Goal: Task Accomplishment & Management: Manage account settings

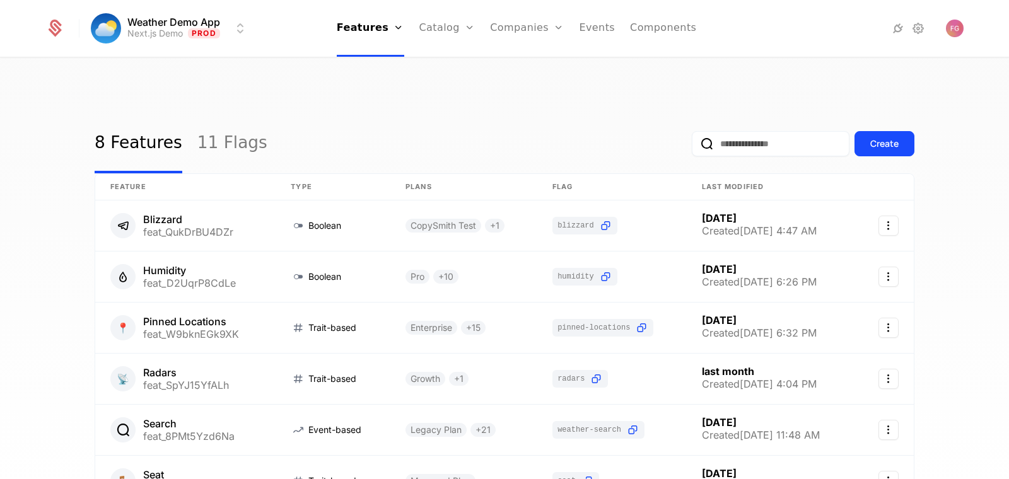
click at [446, 30] on link "Catalog" at bounding box center [447, 28] width 56 height 57
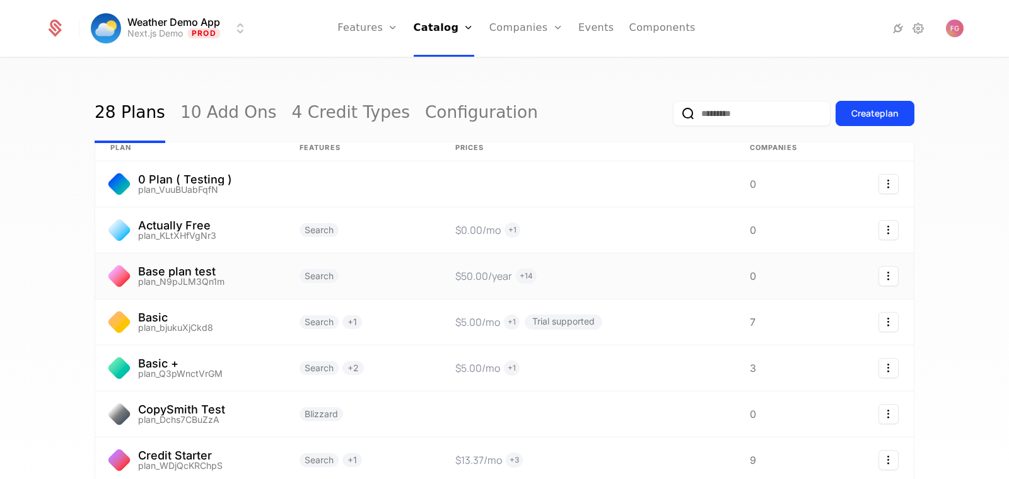
scroll to position [50, 0]
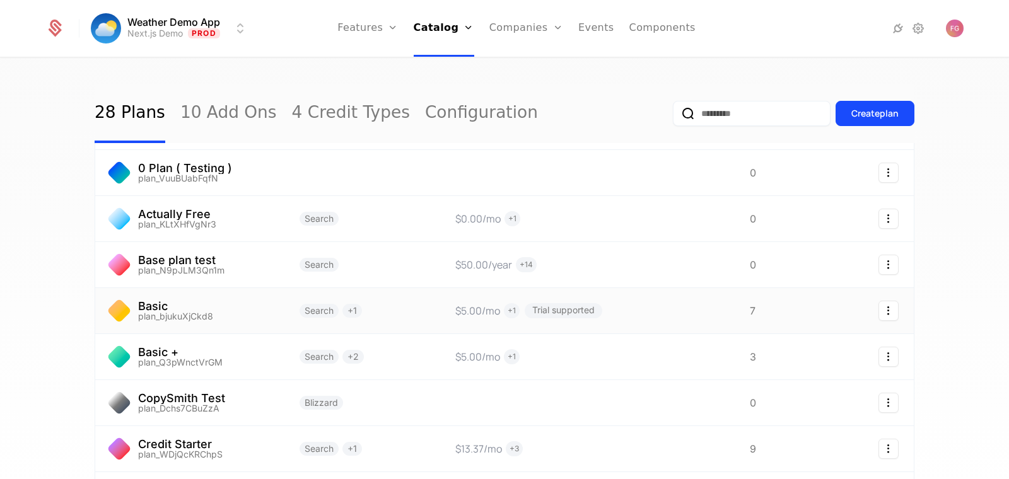
click at [236, 288] on link at bounding box center [189, 310] width 189 height 45
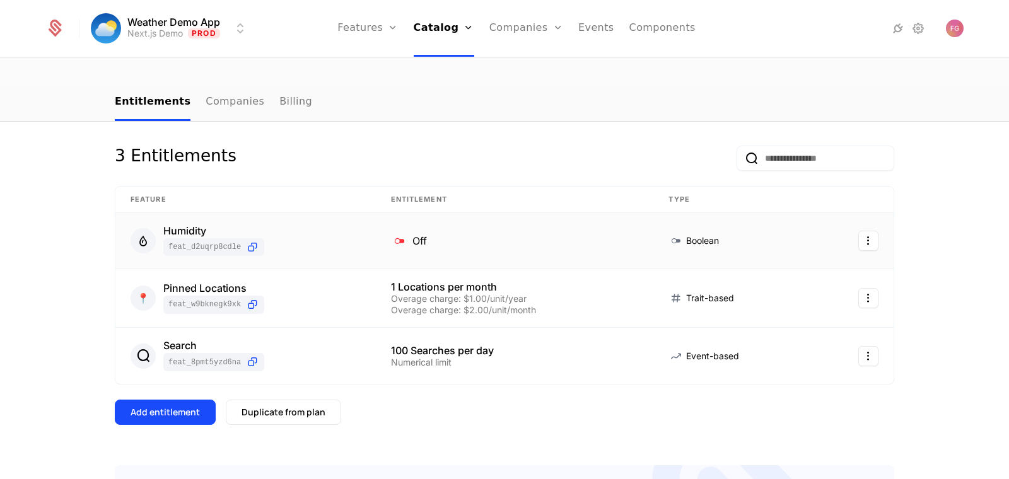
scroll to position [160, 0]
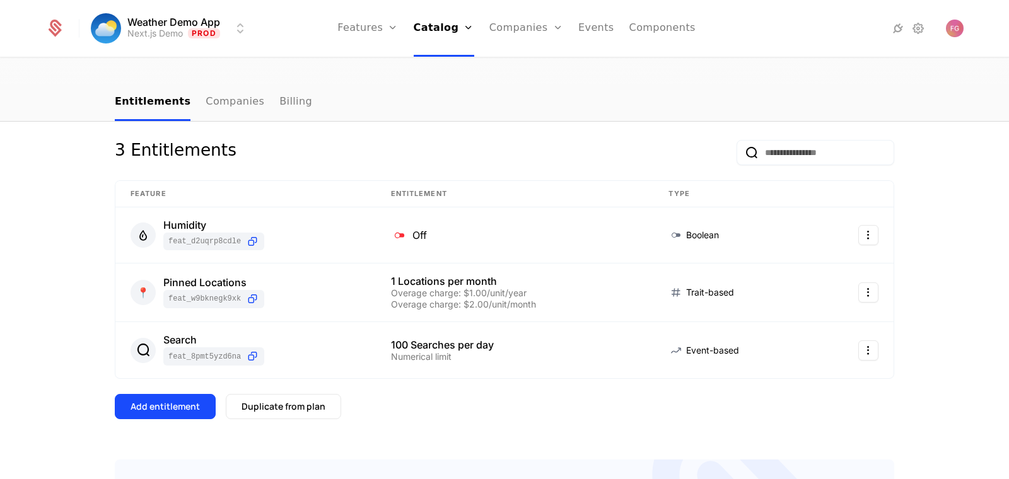
click at [182, 400] on div "Add entitlement" at bounding box center [164, 406] width 69 height 13
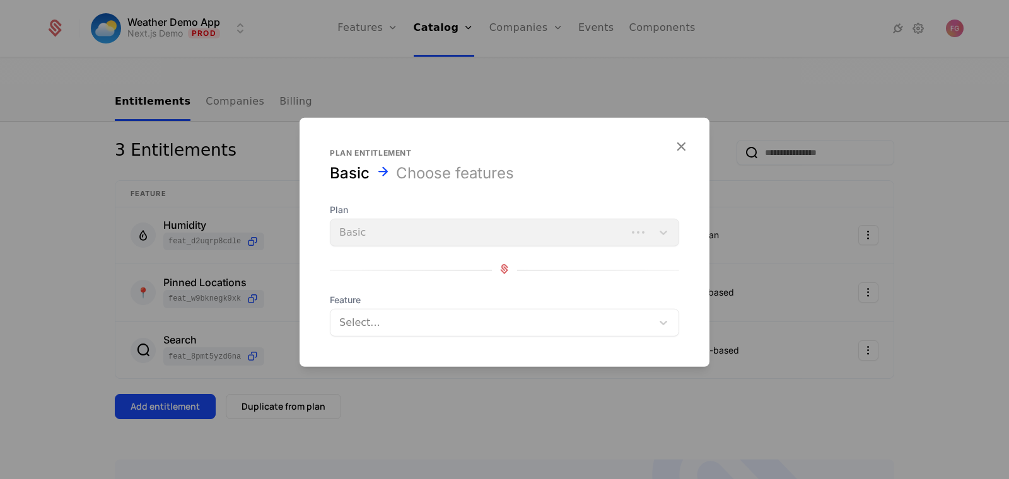
click at [268, 253] on div at bounding box center [504, 239] width 1009 height 479
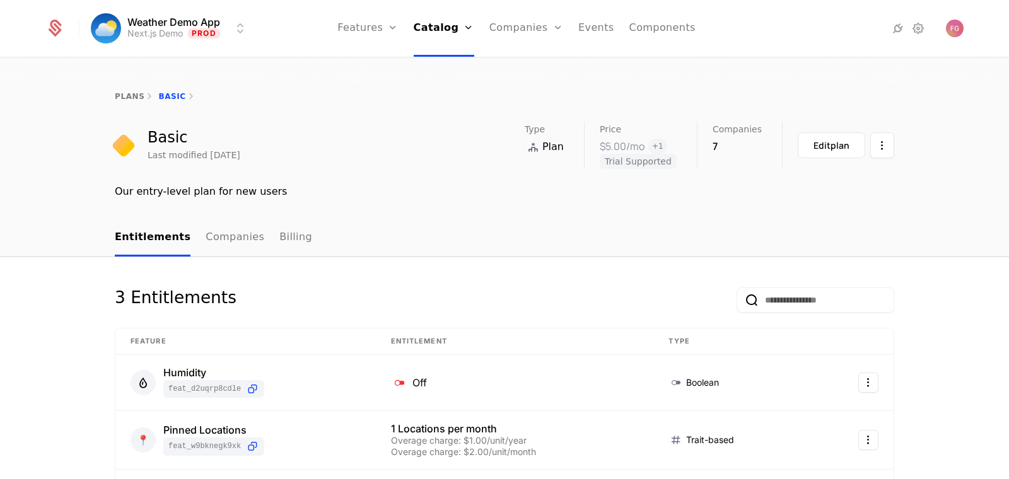
scroll to position [68, 0]
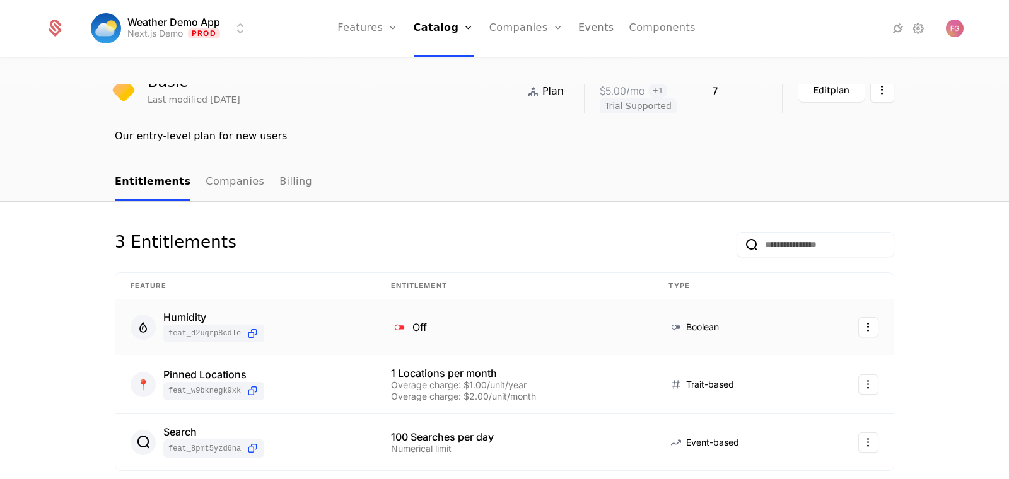
click at [872, 304] on html "Weather Demo App Next.js Demo Prod Features Features Flags Catalog Plans Add On…" at bounding box center [504, 299] width 1009 height 599
click at [782, 367] on div "Edit" at bounding box center [778, 365] width 22 height 18
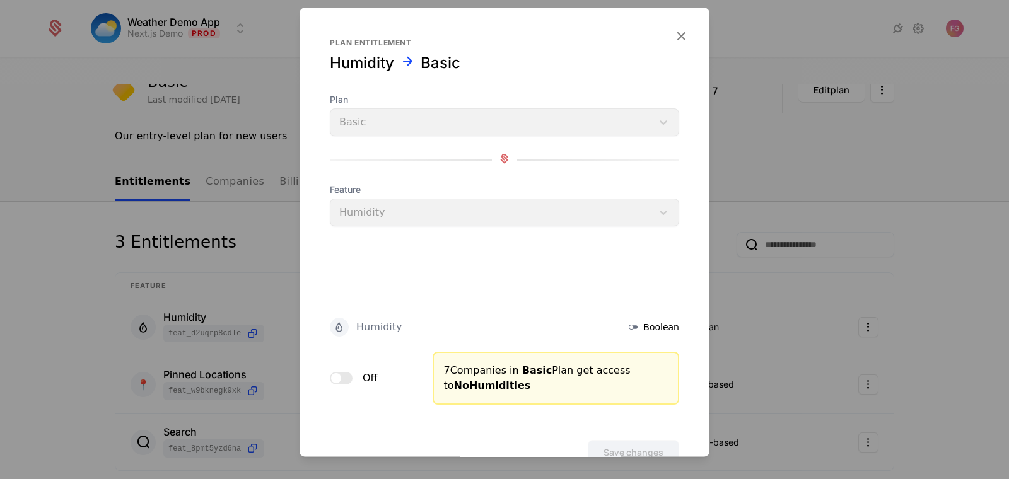
scroll to position [36, 0]
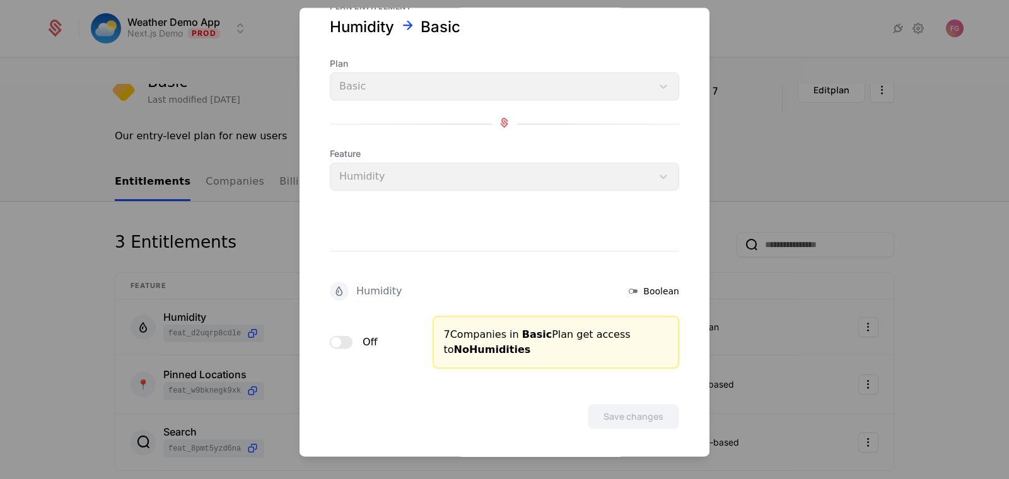
click at [341, 341] on button "Off" at bounding box center [341, 342] width 23 height 13
click at [628, 422] on button "Save changes" at bounding box center [632, 416] width 91 height 25
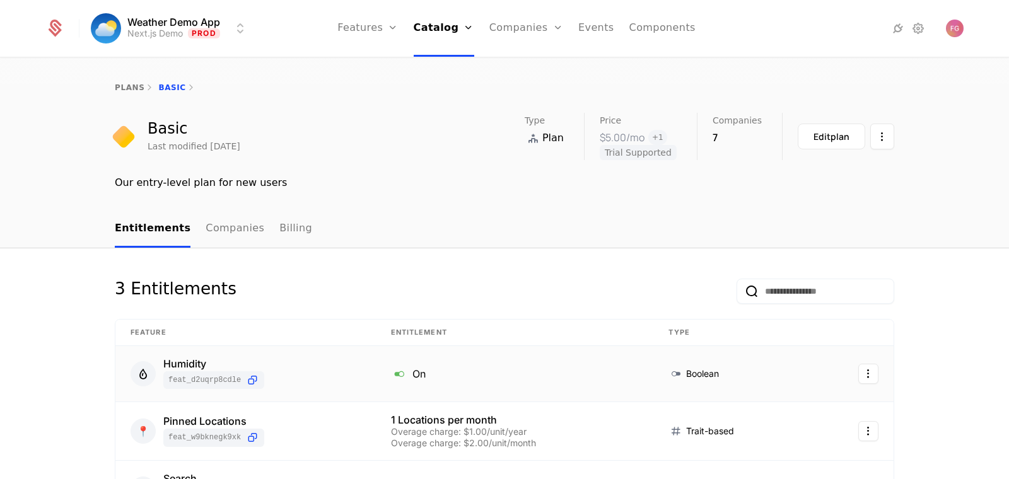
scroll to position [0, 0]
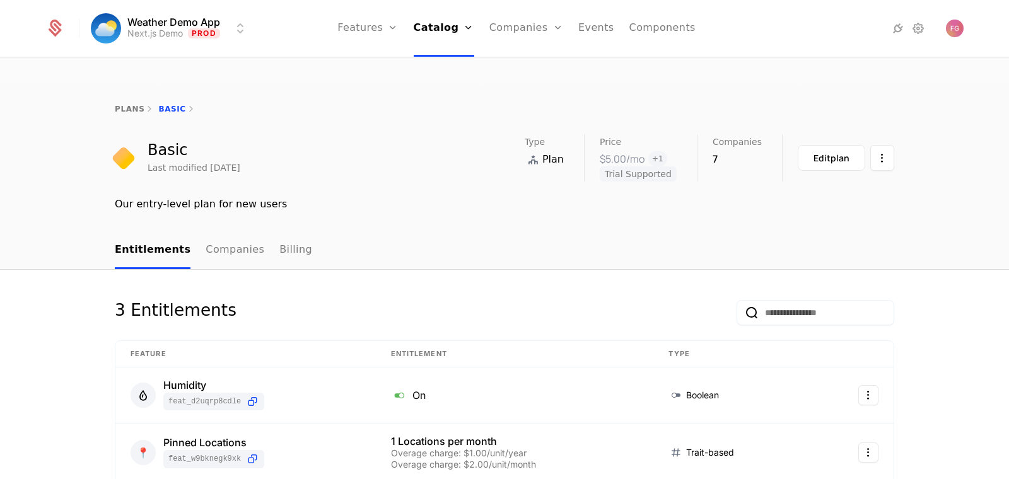
click at [516, 29] on link "Companies" at bounding box center [526, 28] width 74 height 57
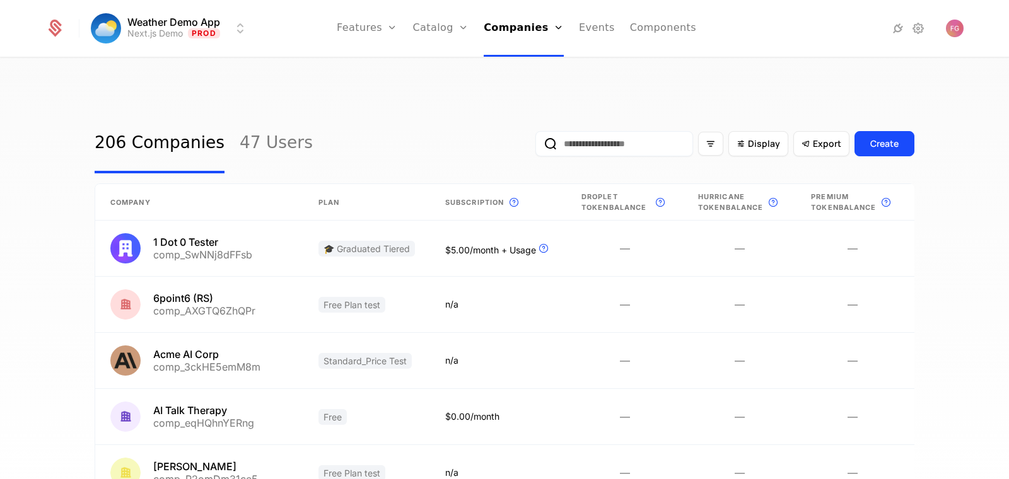
click at [265, 120] on link "47 Users" at bounding box center [276, 143] width 73 height 59
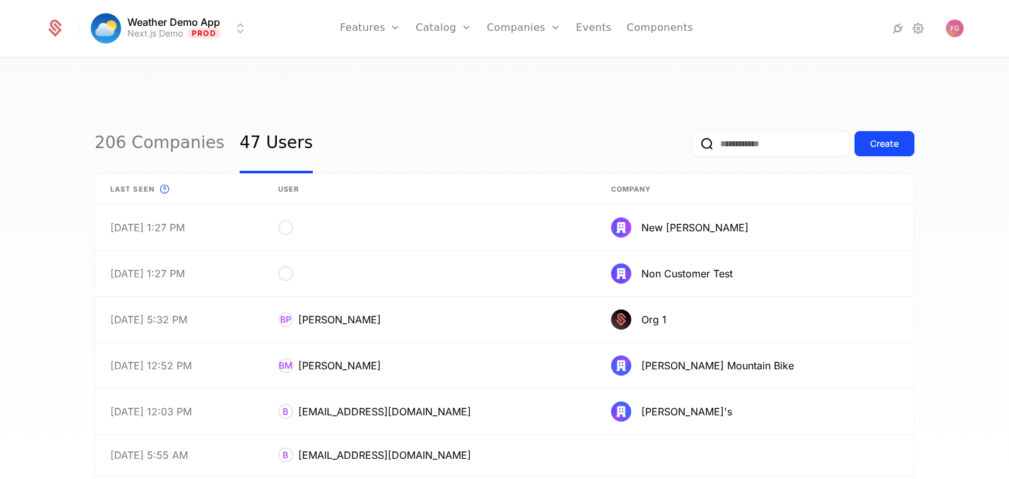
click at [734, 131] on input "email" at bounding box center [770, 143] width 158 height 25
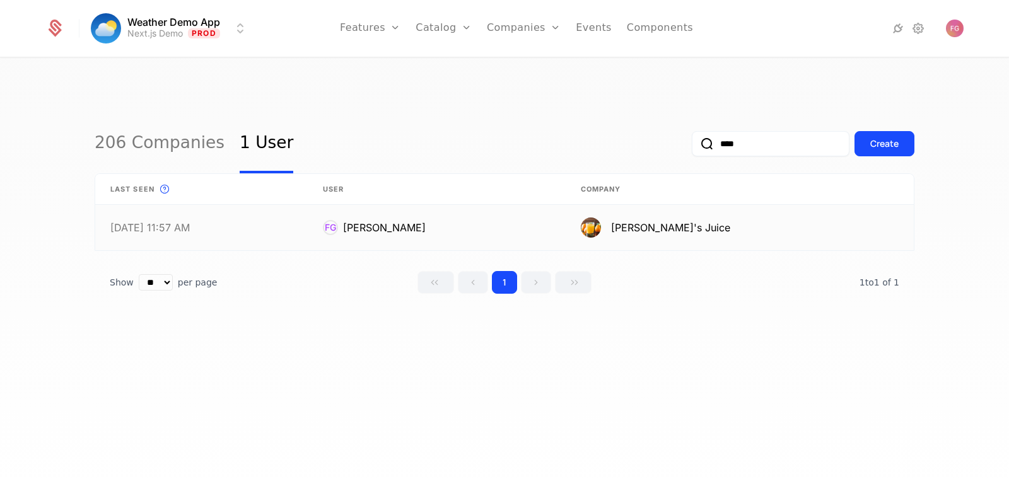
type input "****"
click at [717, 210] on link at bounding box center [739, 227] width 348 height 45
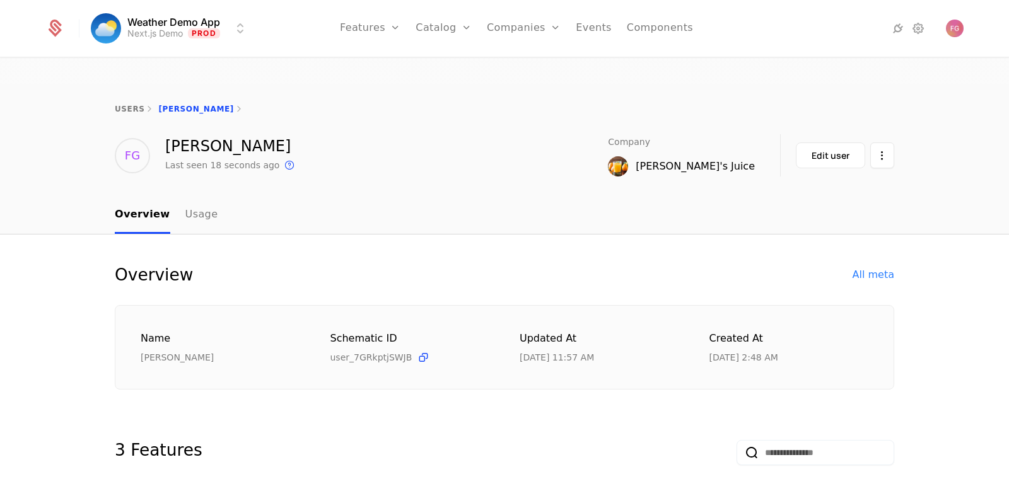
click at [721, 159] on div "[PERSON_NAME]'s Juice" at bounding box center [694, 166] width 119 height 15
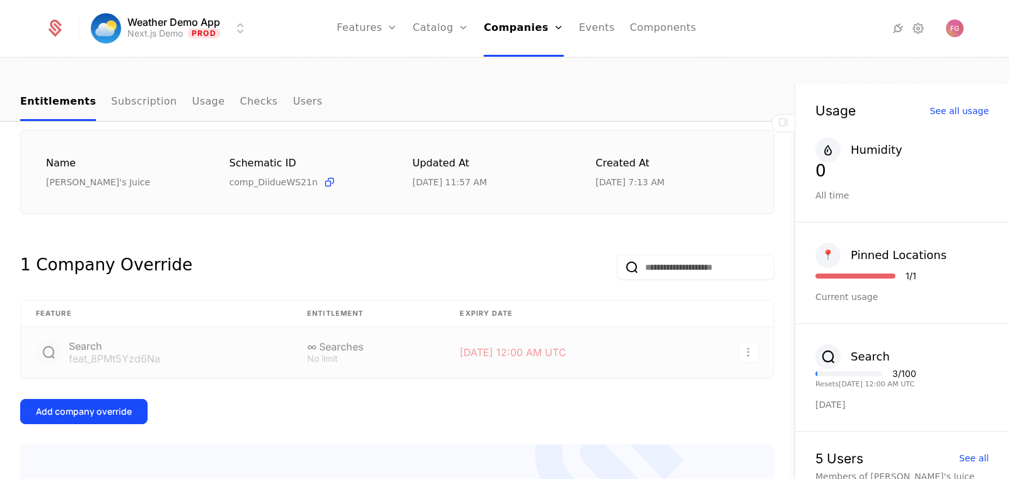
scroll to position [166, 0]
click at [127, 406] on div "Add company override" at bounding box center [84, 412] width 96 height 13
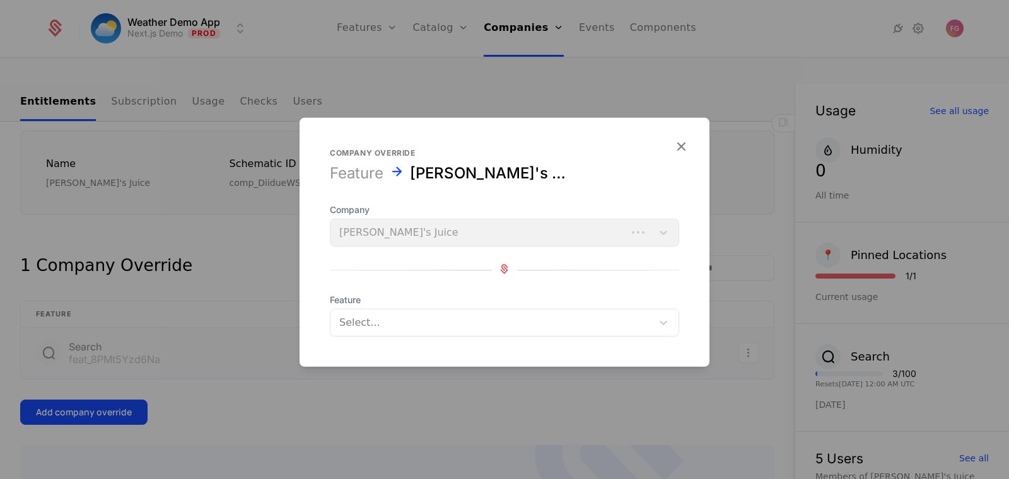
click at [425, 236] on div "Company Jenny's Juice" at bounding box center [504, 225] width 349 height 43
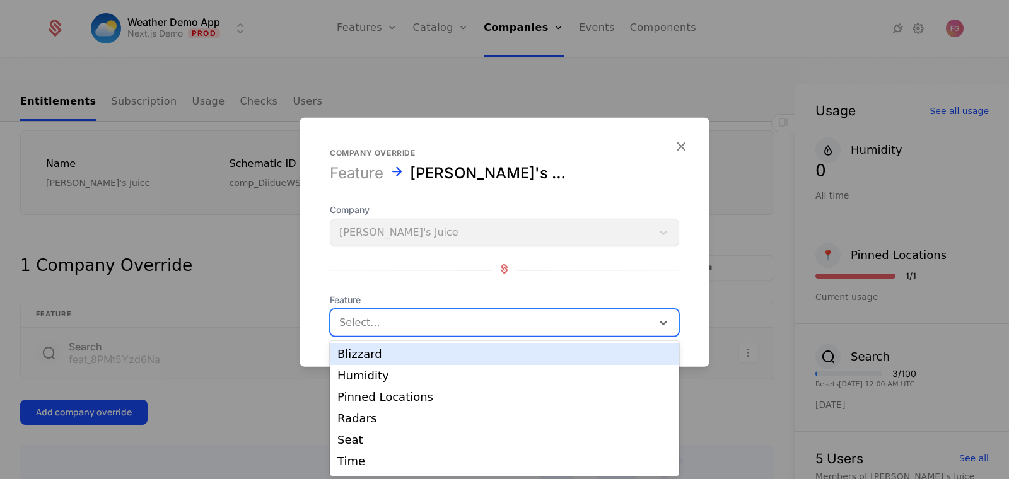
click at [398, 325] on div at bounding box center [491, 323] width 304 height 18
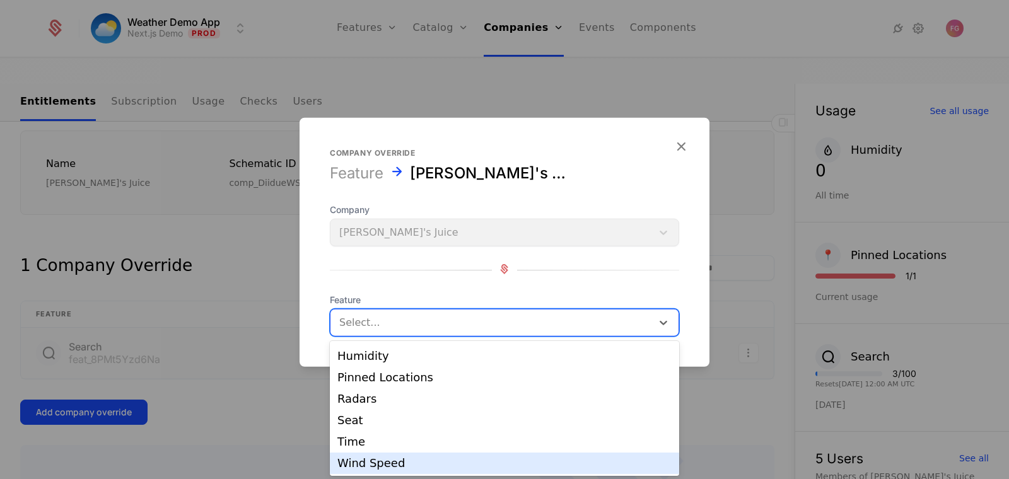
scroll to position [0, 0]
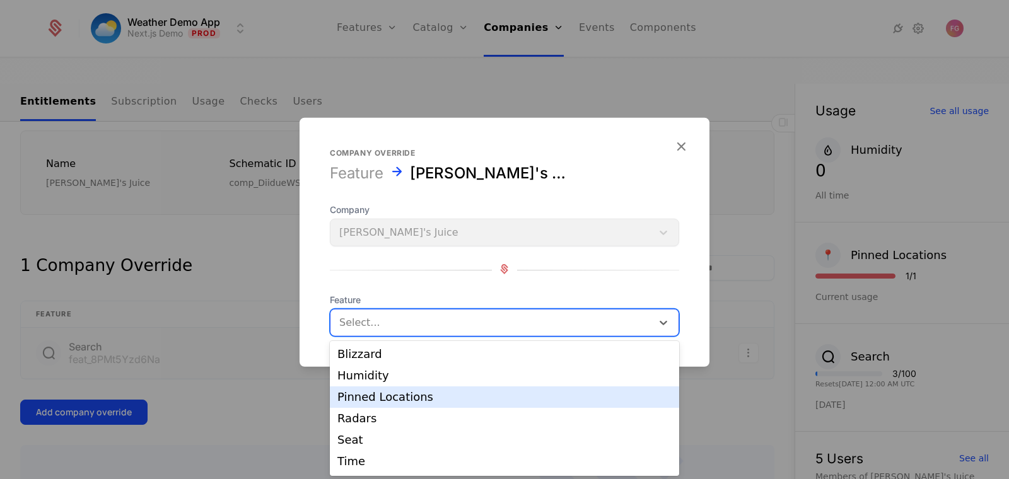
click at [292, 402] on div at bounding box center [504, 239] width 1009 height 479
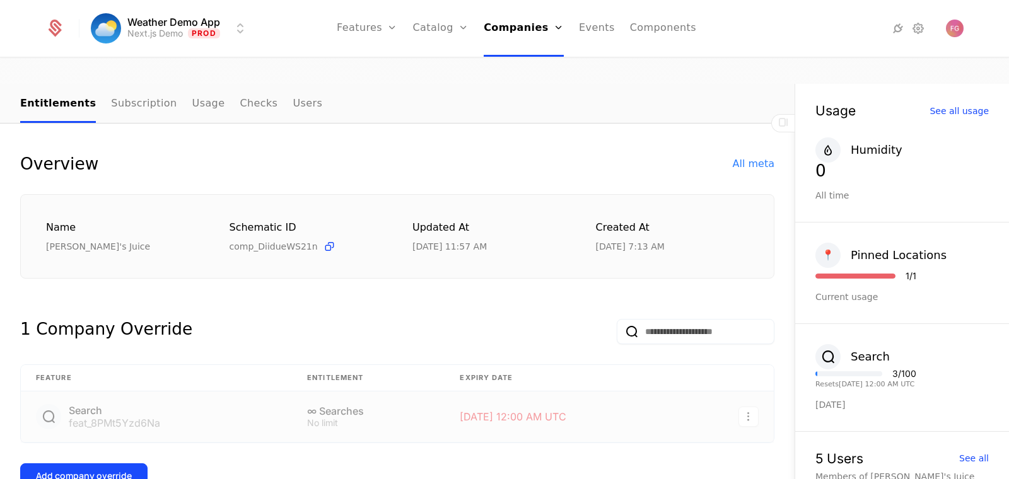
scroll to position [179, 0]
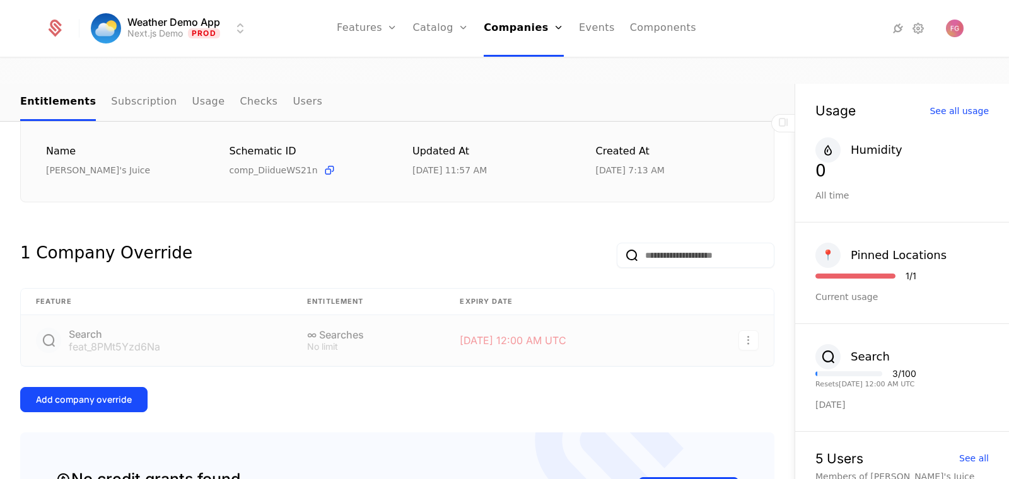
click at [758, 317] on td at bounding box center [729, 340] width 89 height 51
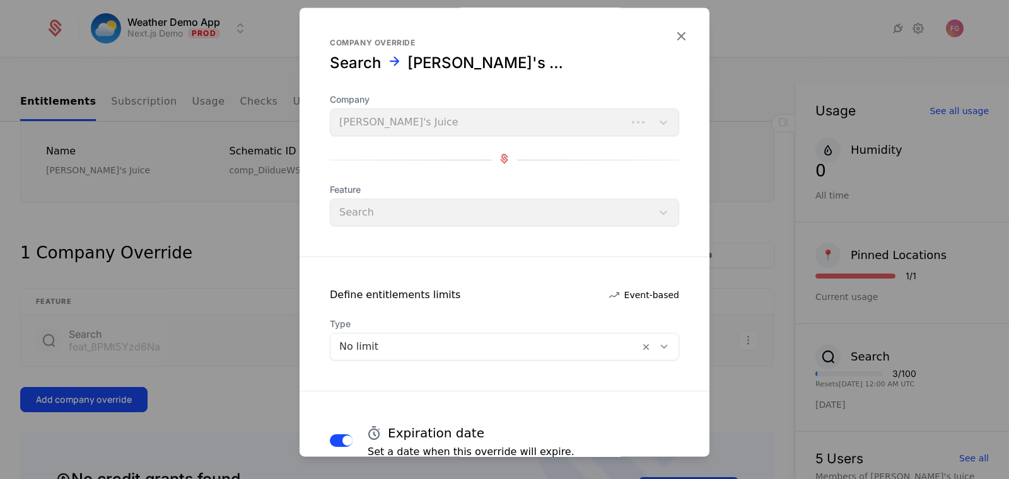
click at [683, 38] on icon "button" at bounding box center [681, 36] width 16 height 16
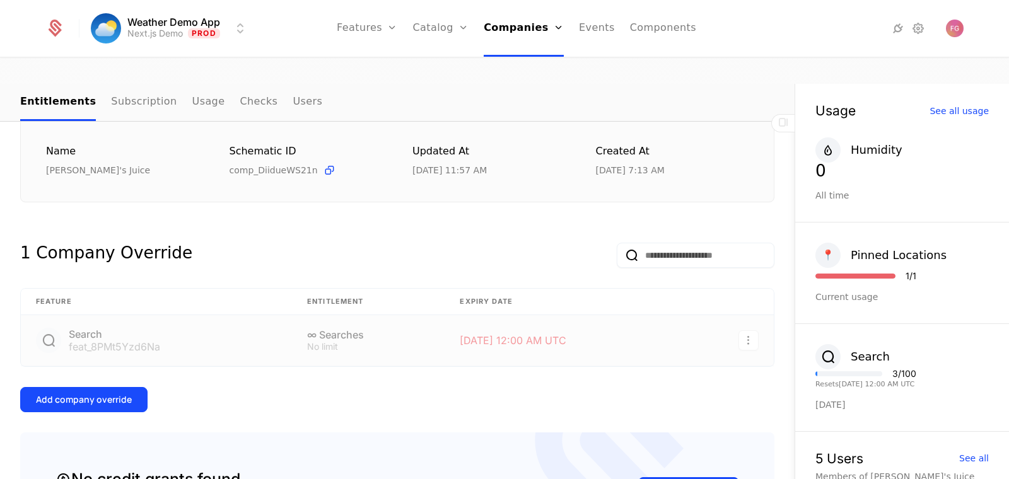
click at [750, 313] on html "Weather Demo App Next.js Demo Prod Features Features Flags Catalog Plans Add On…" at bounding box center [504, 299] width 1009 height 599
click at [657, 350] on div "Delete" at bounding box center [665, 349] width 37 height 18
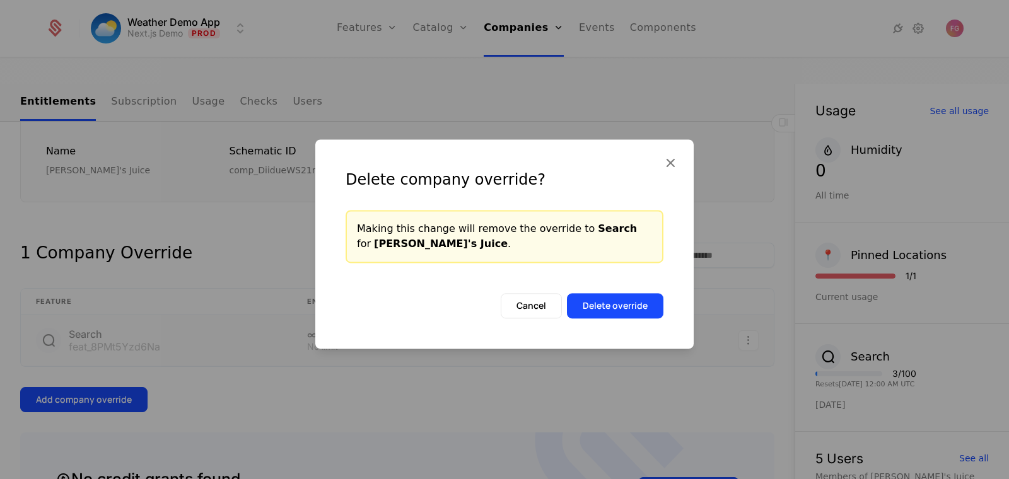
click at [634, 305] on button "Delete override" at bounding box center [615, 305] width 96 height 25
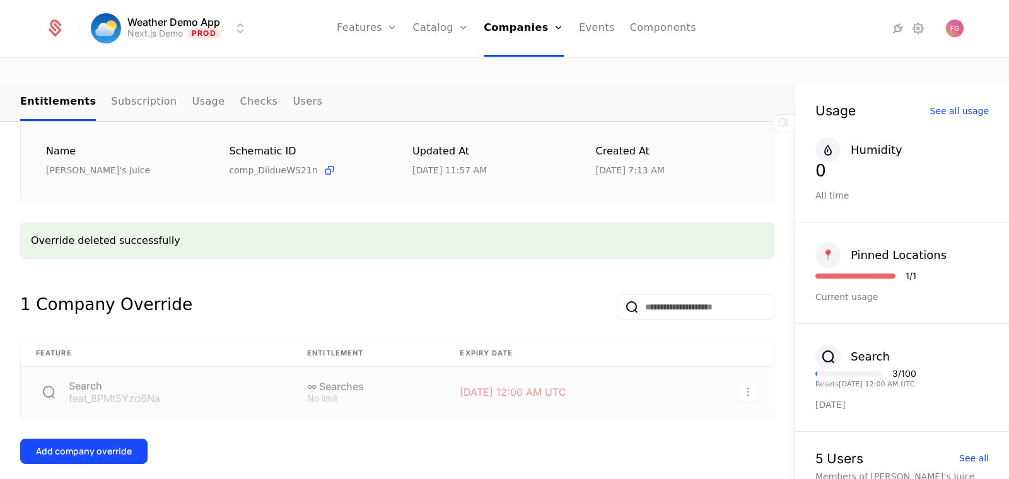
click at [98, 445] on div "Add company override" at bounding box center [84, 451] width 96 height 13
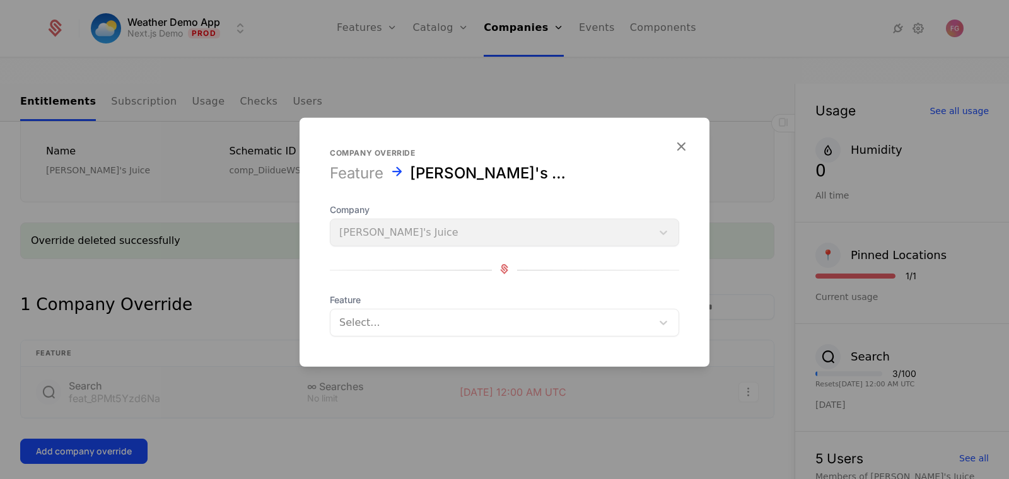
click at [398, 319] on div at bounding box center [491, 323] width 304 height 18
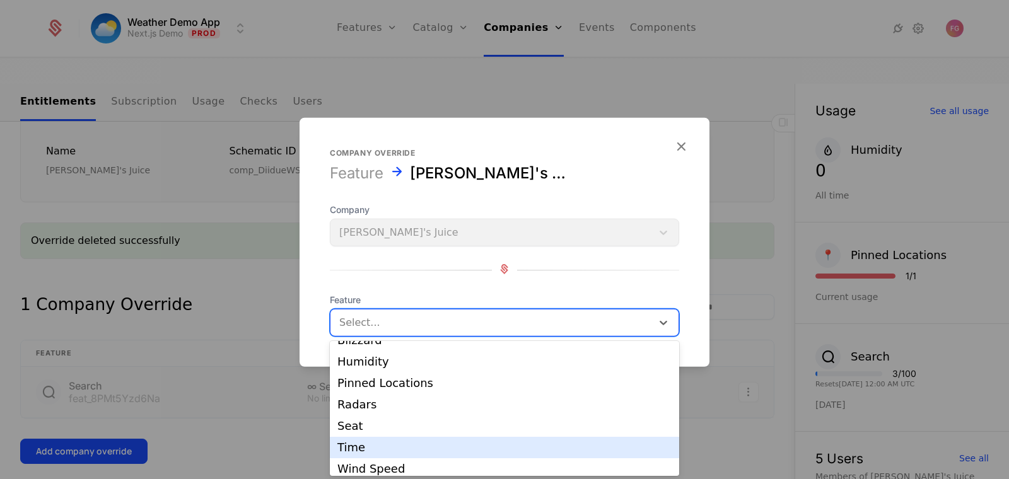
scroll to position [0, 0]
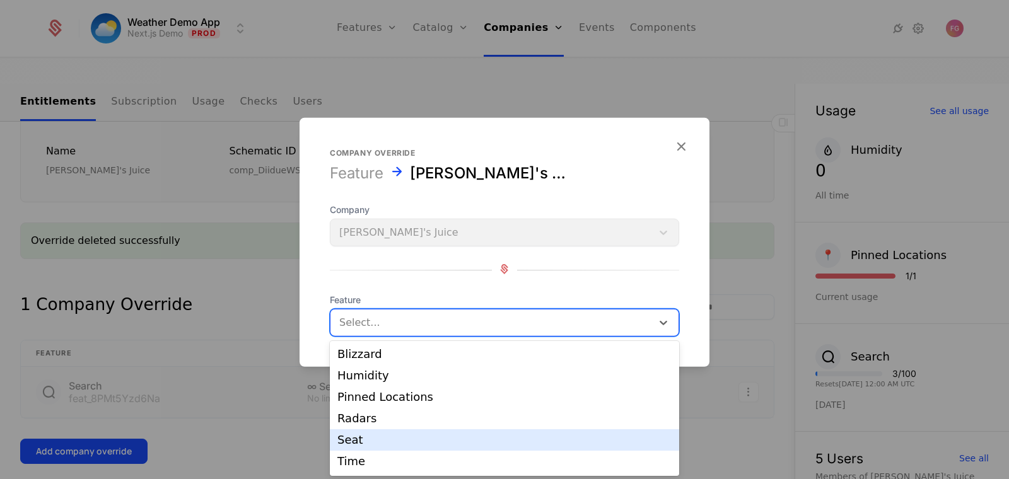
click at [252, 425] on div at bounding box center [504, 239] width 1009 height 479
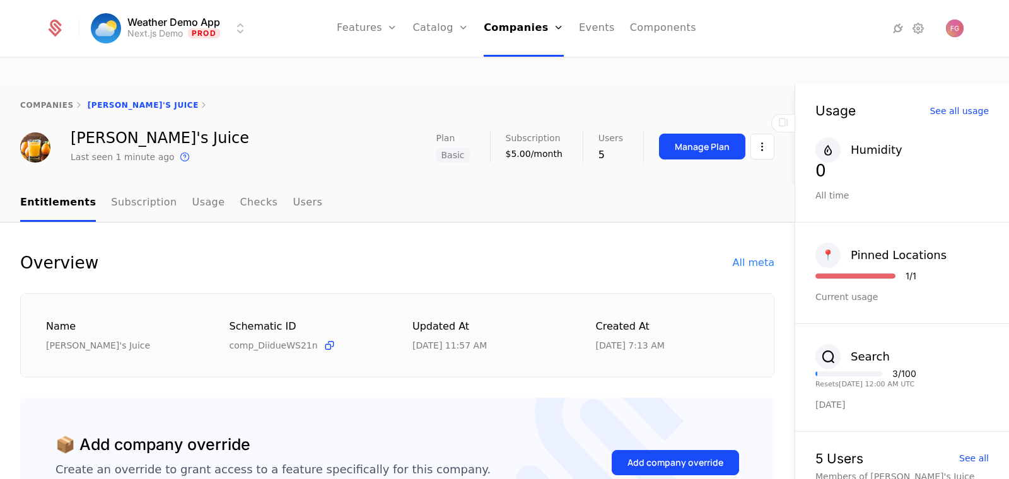
scroll to position [4, 0]
click at [690, 456] on div "Add company override" at bounding box center [675, 462] width 96 height 13
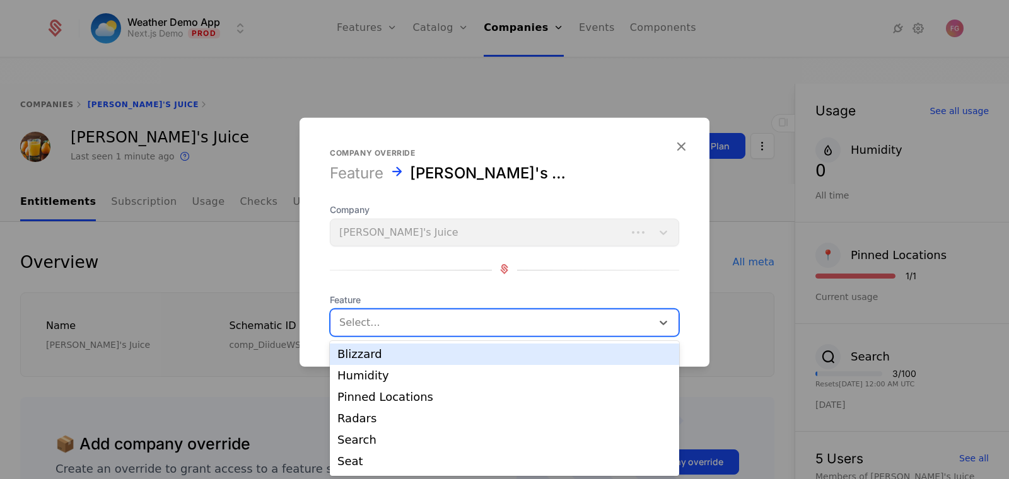
click at [379, 323] on div at bounding box center [491, 323] width 304 height 18
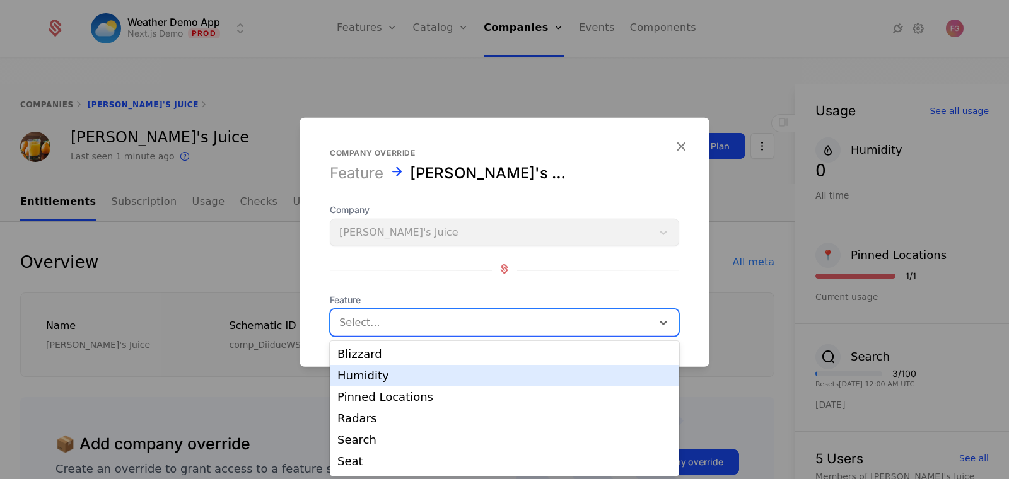
scroll to position [33, 0]
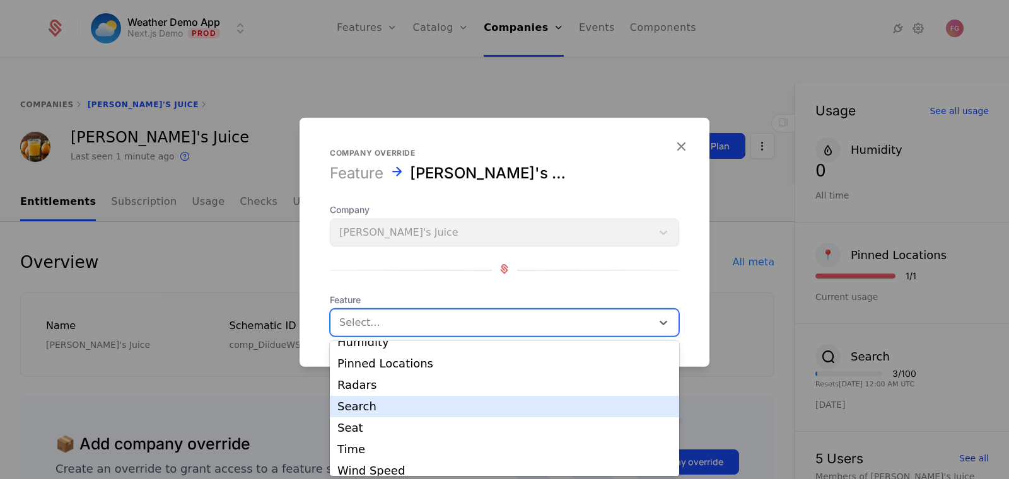
click at [377, 405] on div "Search" at bounding box center [504, 406] width 334 height 11
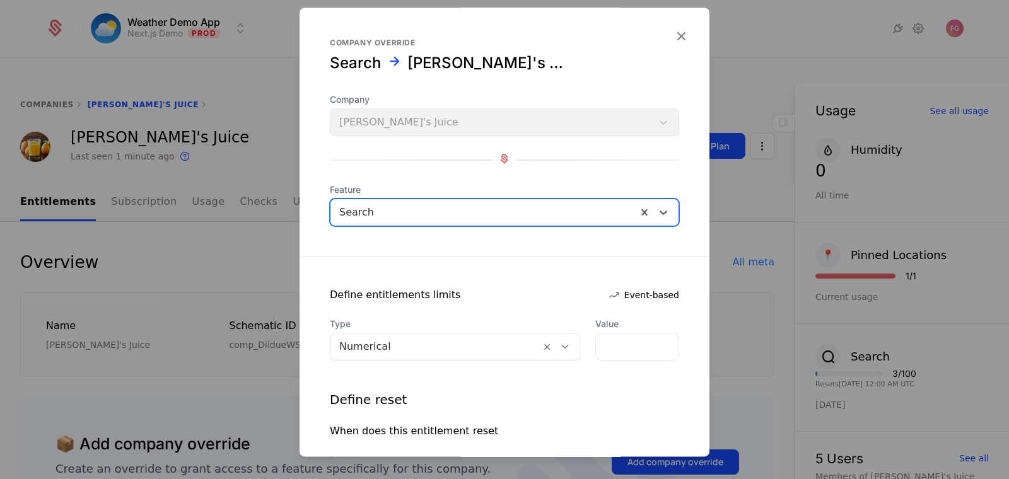
click at [414, 351] on div at bounding box center [435, 347] width 192 height 18
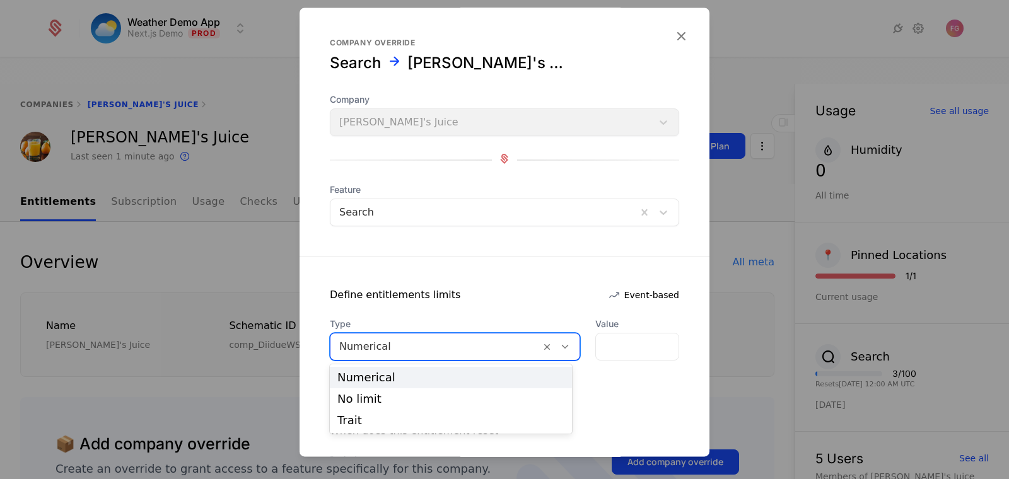
click at [408, 379] on div "Numerical" at bounding box center [450, 377] width 227 height 11
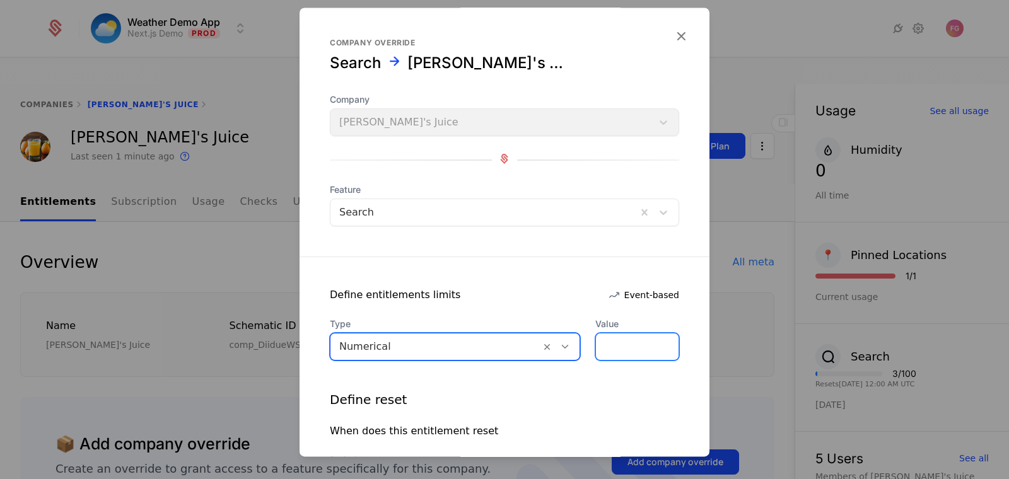
click at [618, 352] on input "*" at bounding box center [637, 346] width 83 height 26
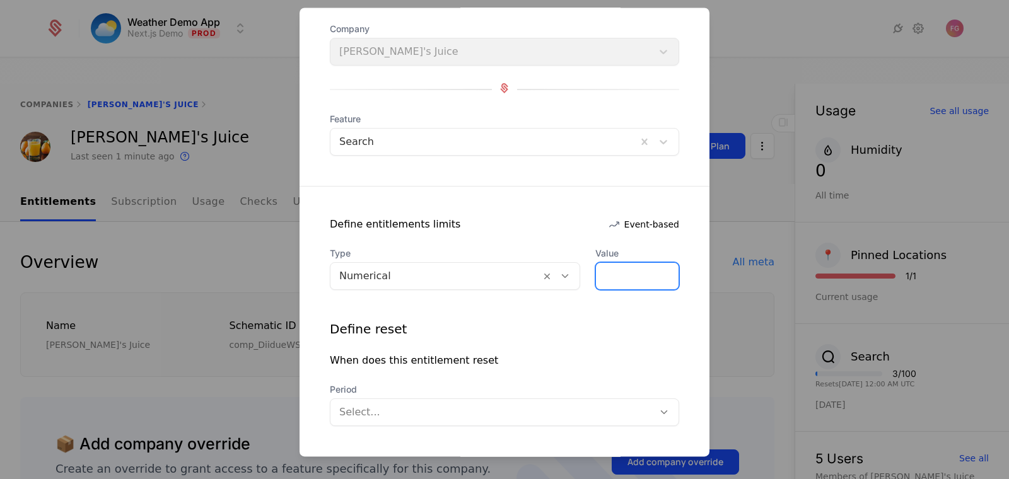
type input "*****"
click at [514, 353] on div "When does this entitlement reset" at bounding box center [504, 360] width 349 height 15
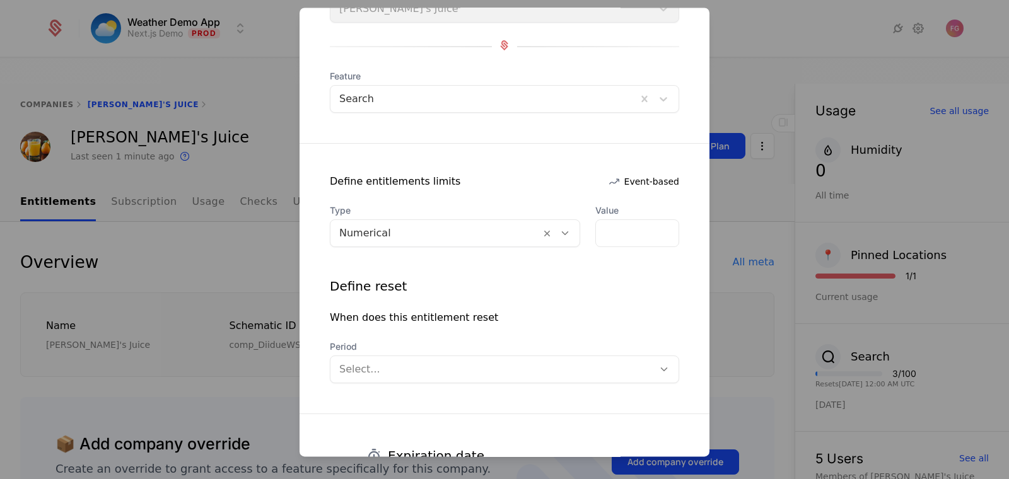
click at [499, 376] on div at bounding box center [491, 370] width 305 height 18
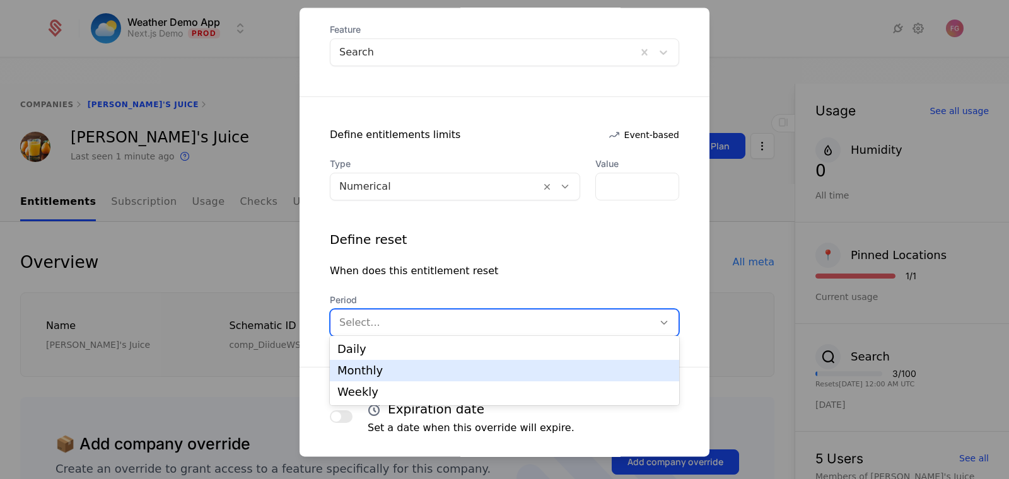
scroll to position [164, 0]
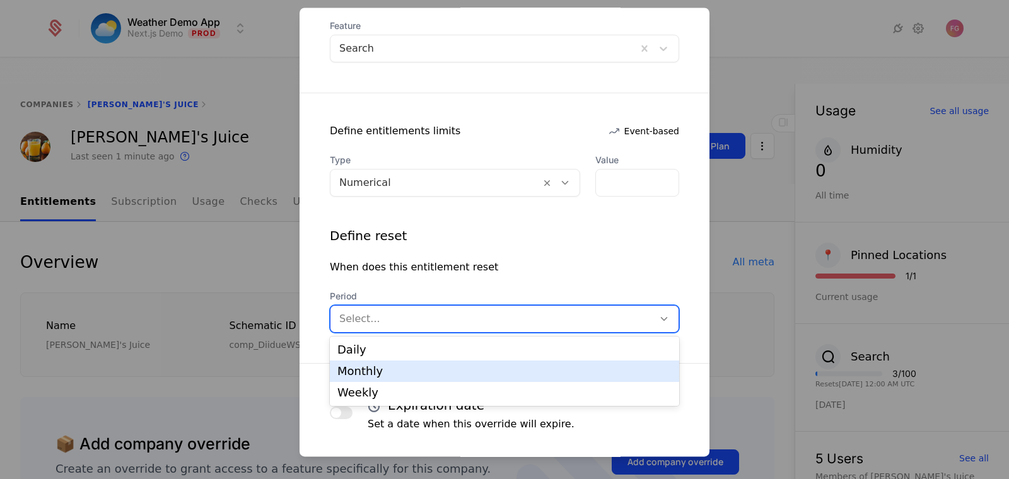
click at [471, 375] on div "Monthly" at bounding box center [504, 371] width 334 height 11
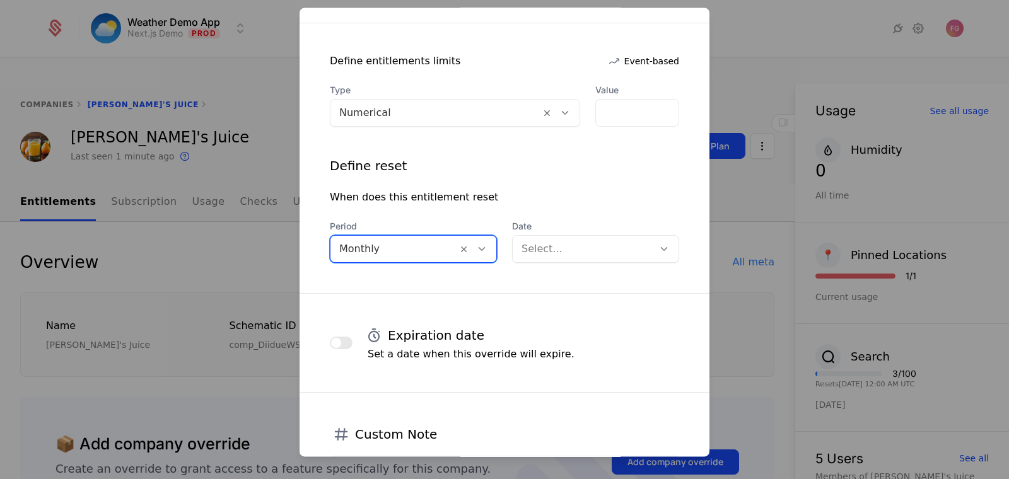
scroll to position [233, 0]
click at [572, 243] on div at bounding box center [582, 250] width 123 height 18
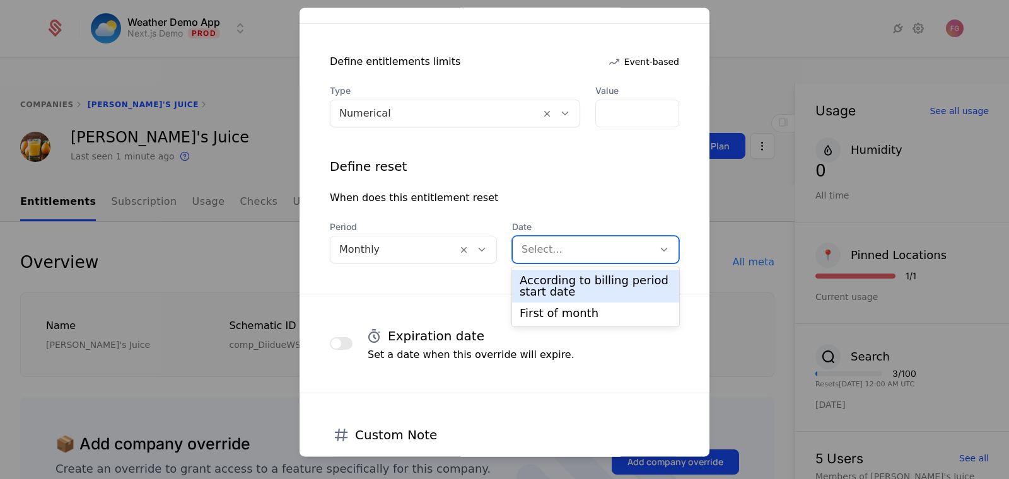
click at [570, 281] on div "According to billing period start date" at bounding box center [595, 286] width 152 height 23
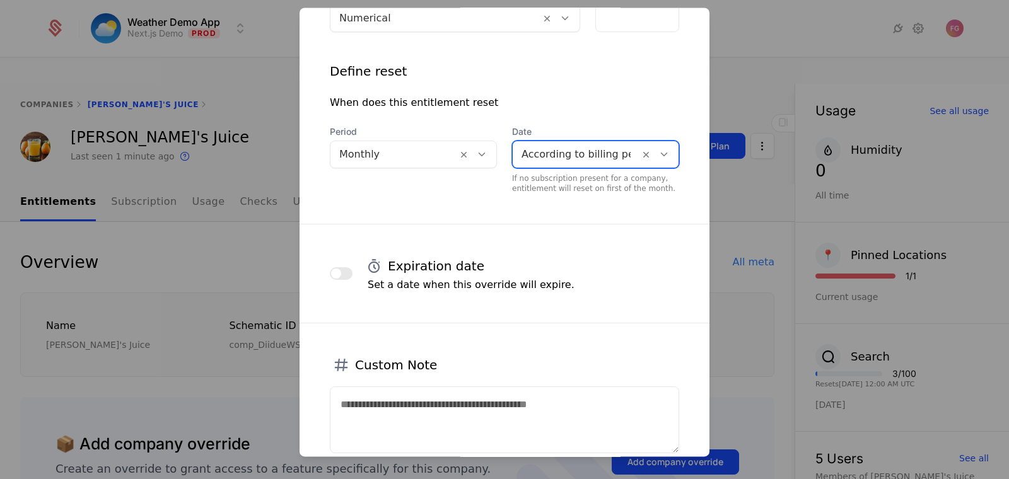
scroll to position [368, 0]
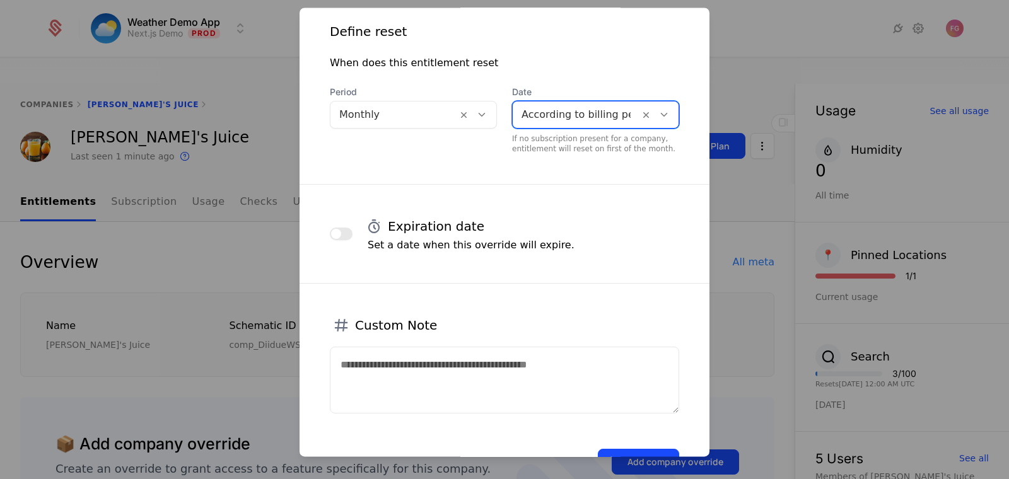
click at [339, 234] on span "button" at bounding box center [336, 234] width 10 height 10
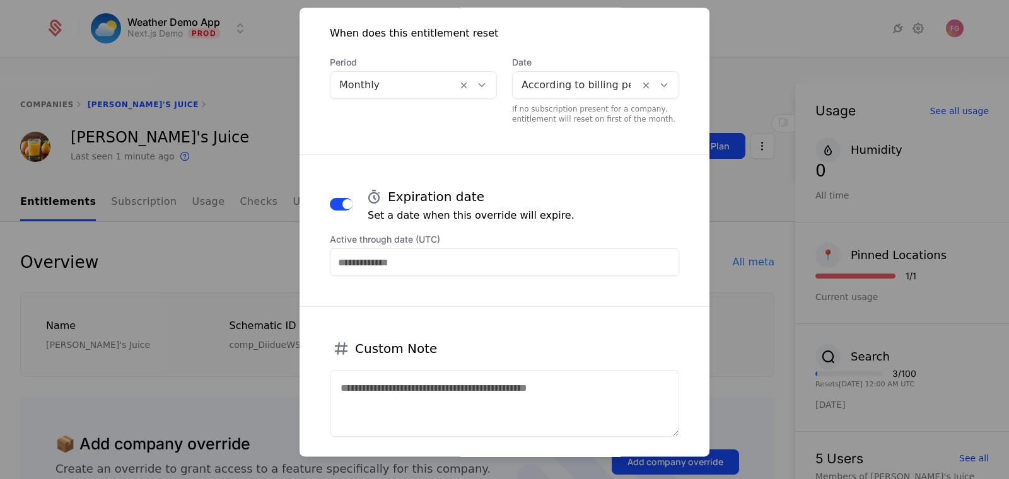
scroll to position [399, 0]
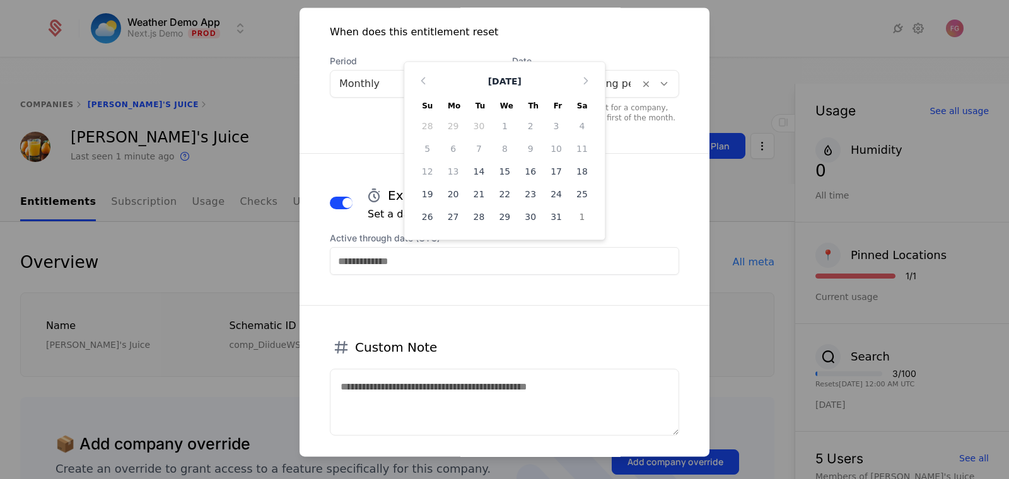
click at [416, 258] on input "Active through date (UTC)" at bounding box center [504, 261] width 349 height 28
click at [477, 195] on div "21" at bounding box center [479, 195] width 26 height 20
type input "**********"
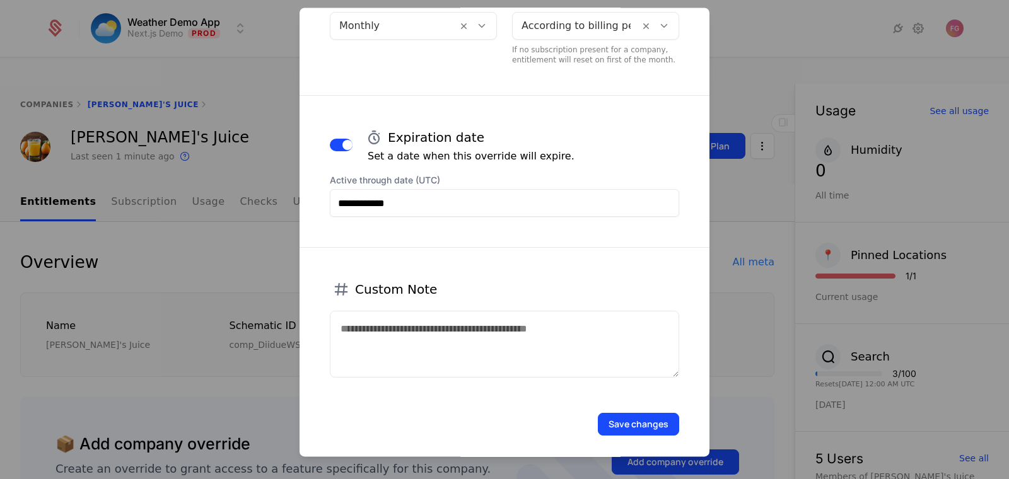
scroll to position [465, 0]
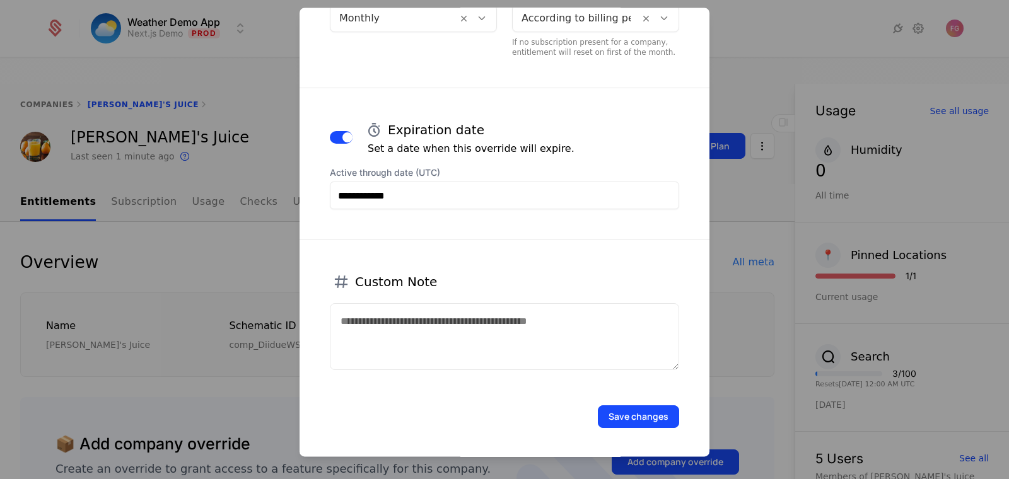
click at [494, 350] on textarea at bounding box center [504, 336] width 349 height 67
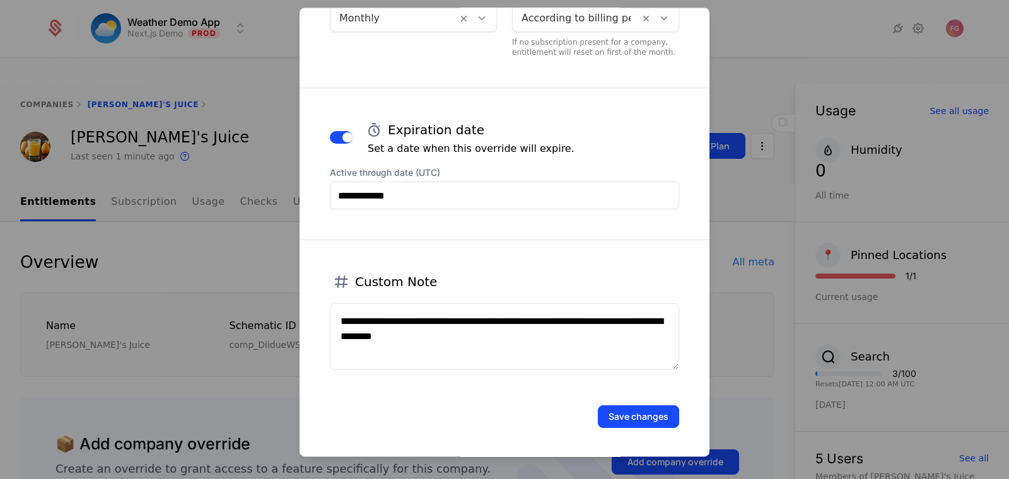
type textarea "**********"
click at [659, 416] on button "Save changes" at bounding box center [638, 416] width 81 height 23
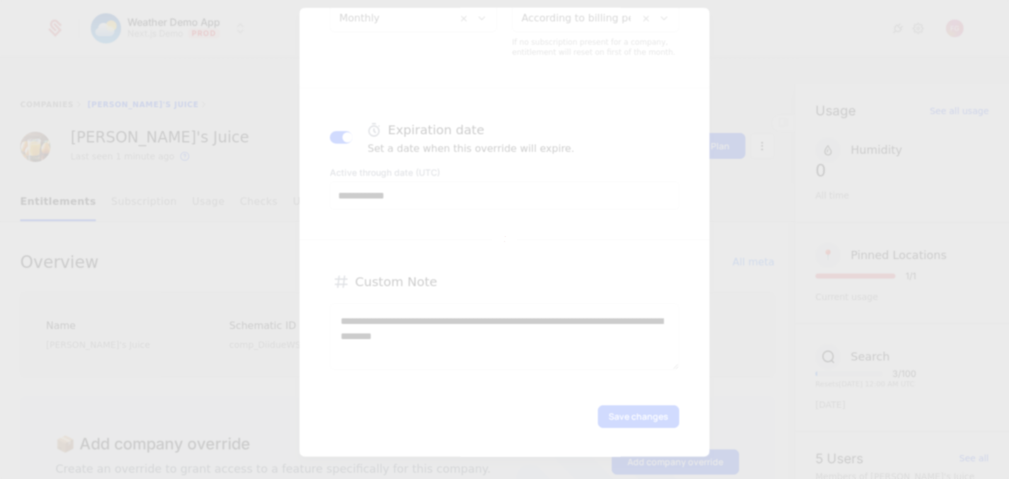
scroll to position [0, 0]
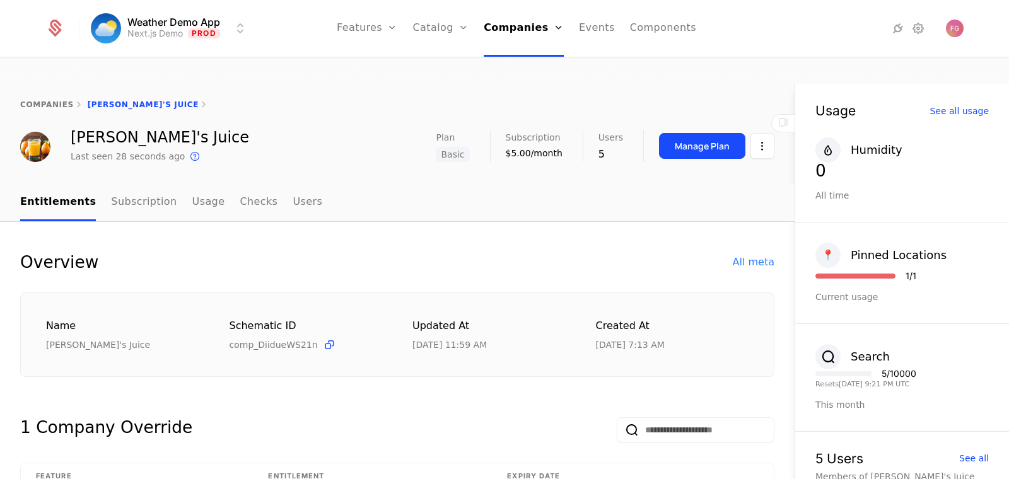
click at [387, 22] on link "Features" at bounding box center [367, 28] width 61 height 57
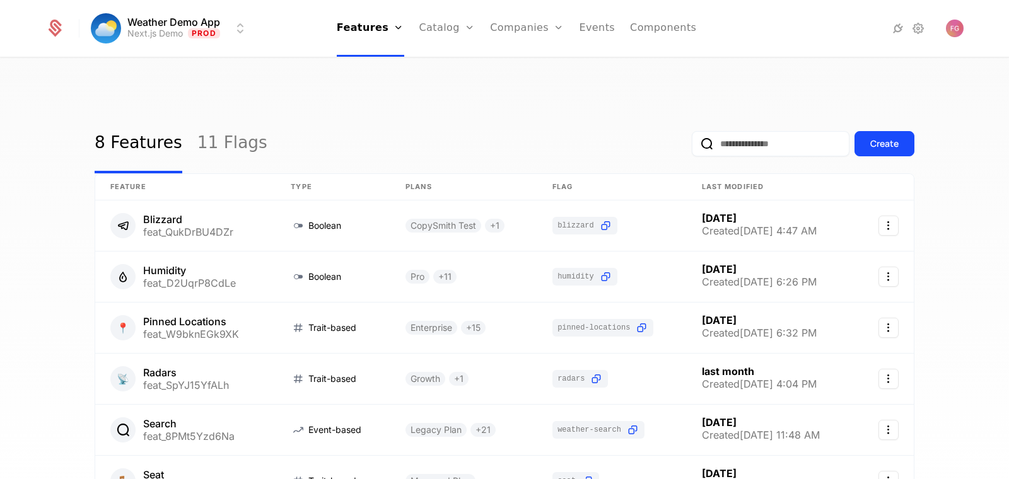
click at [441, 25] on link "Catalog" at bounding box center [447, 28] width 56 height 57
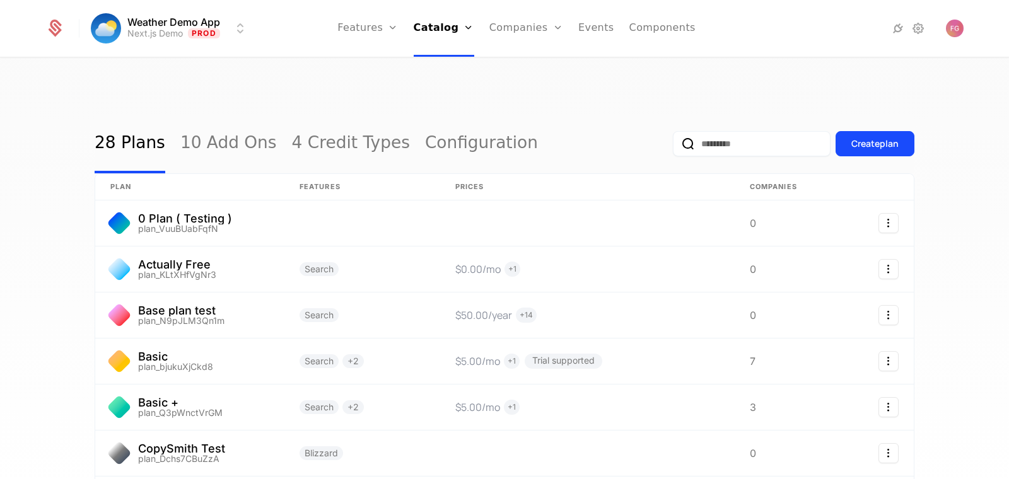
click at [671, 26] on link "Components" at bounding box center [662, 28] width 66 height 57
